Goal: Task Accomplishment & Management: Manage account settings

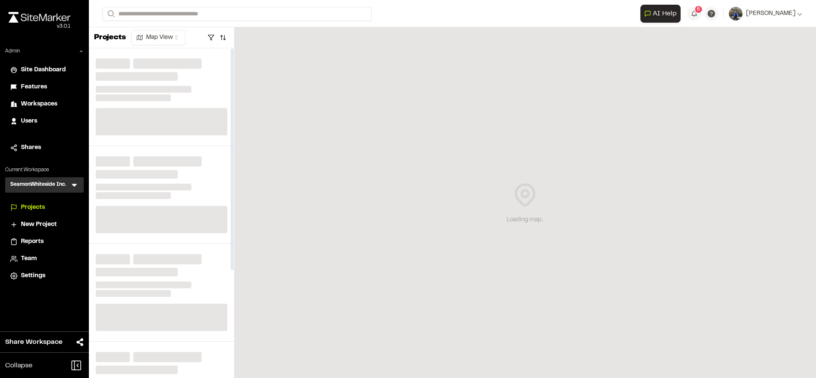
click at [77, 185] on icon at bounding box center [74, 185] width 9 height 9
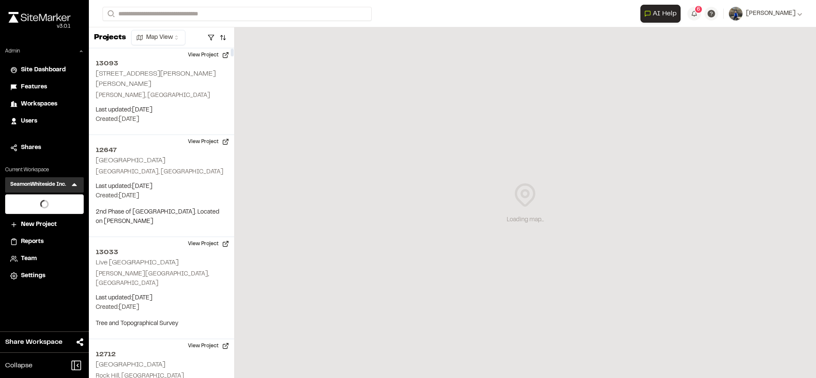
click at [84, 47] on div "Close sidebar v 3.0.1" at bounding box center [44, 27] width 89 height 41
click at [79, 51] on icon at bounding box center [81, 51] width 5 height 5
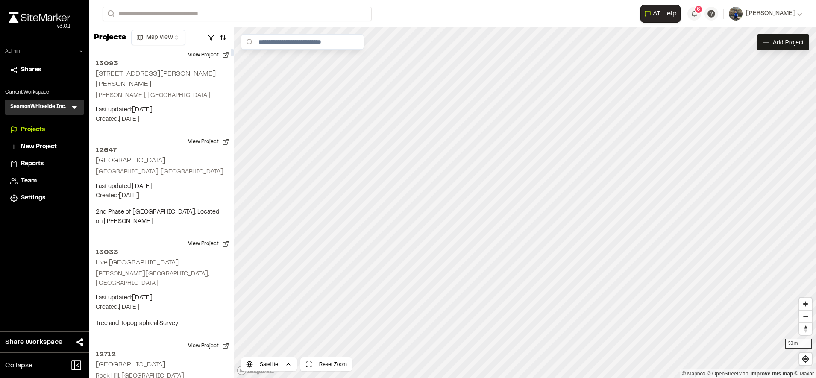
click at [75, 109] on icon at bounding box center [74, 107] width 9 height 9
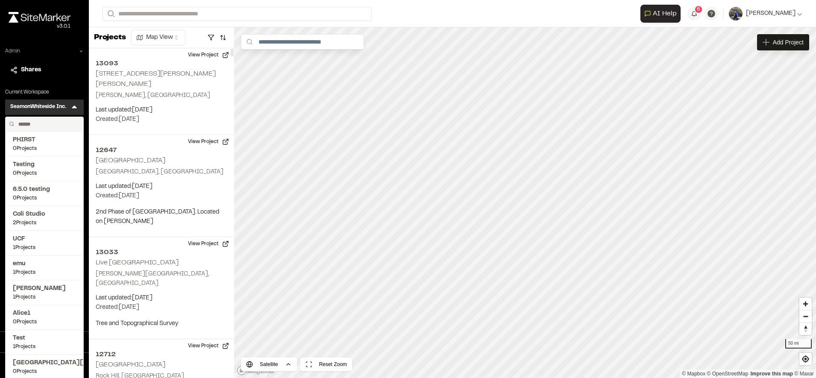
click at [48, 121] on input "text" at bounding box center [47, 124] width 65 height 15
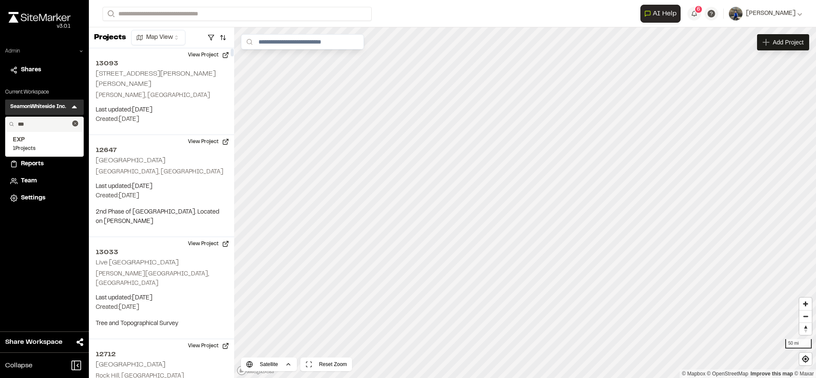
type input "***"
click at [45, 139] on span "EXP" at bounding box center [44, 139] width 63 height 9
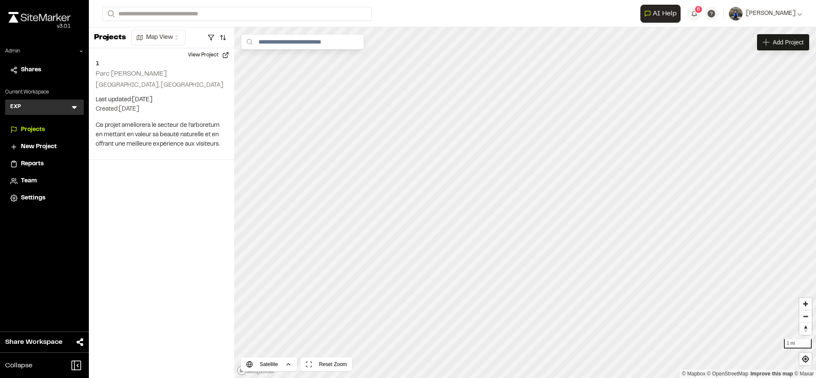
click at [37, 201] on span "Settings" at bounding box center [33, 198] width 24 height 9
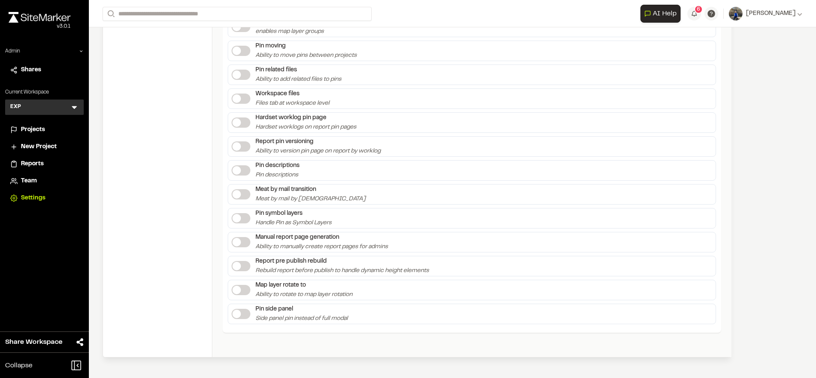
scroll to position [1740, 0]
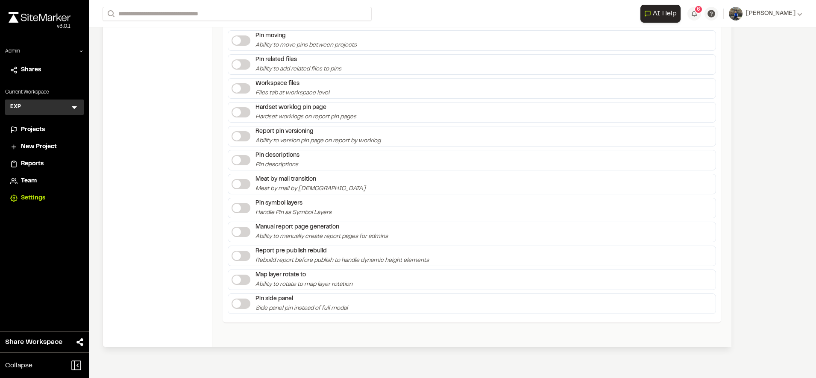
click at [47, 181] on div "Team" at bounding box center [50, 181] width 58 height 9
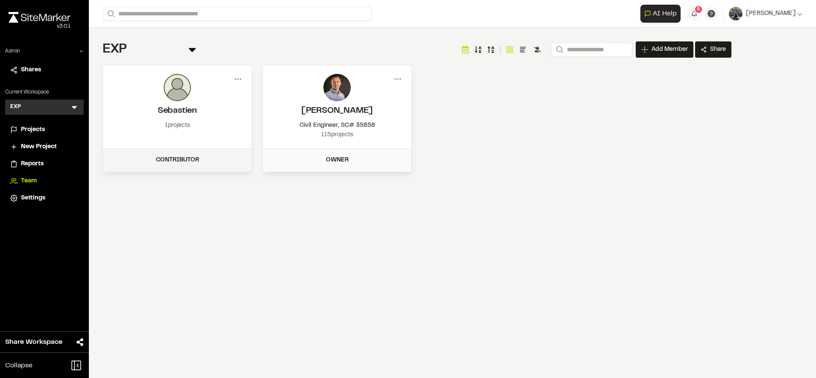
click at [185, 157] on div "Contributor" at bounding box center [177, 160] width 138 height 9
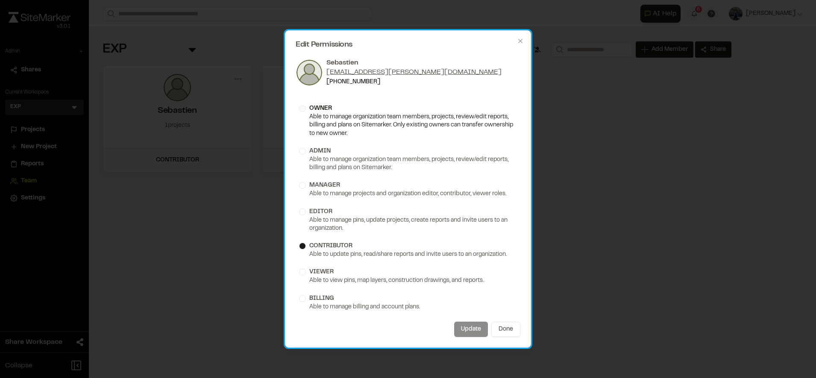
click at [385, 120] on div "Able to manage organization team members, projects, review/edit reports, billin…" at bounding box center [408, 125] width 218 height 25
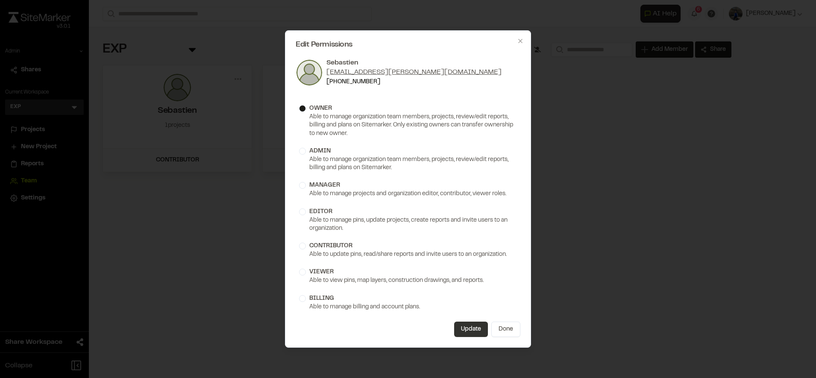
click at [468, 324] on button "Update" at bounding box center [471, 329] width 34 height 15
